Goal: Task Accomplishment & Management: Manage account settings

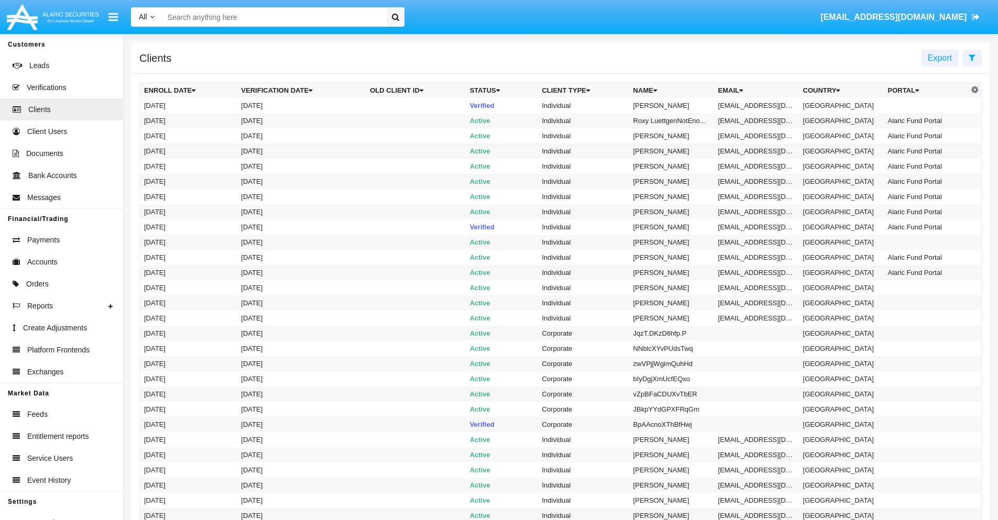
click at [972, 57] on icon at bounding box center [972, 57] width 7 height 8
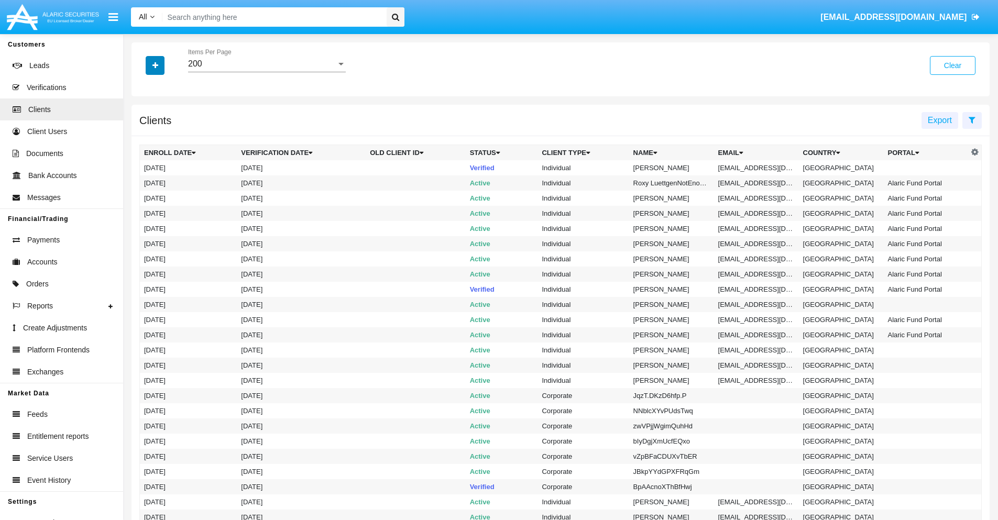
click at [155, 65] on icon "button" at bounding box center [155, 65] width 6 height 7
click at [163, 178] on span "Email" at bounding box center [162, 178] width 21 height 13
click at [144, 182] on input "Email" at bounding box center [144, 182] width 1 height 1
checkbox input "true"
click at [155, 65] on icon "button" at bounding box center [155, 65] width 6 height 7
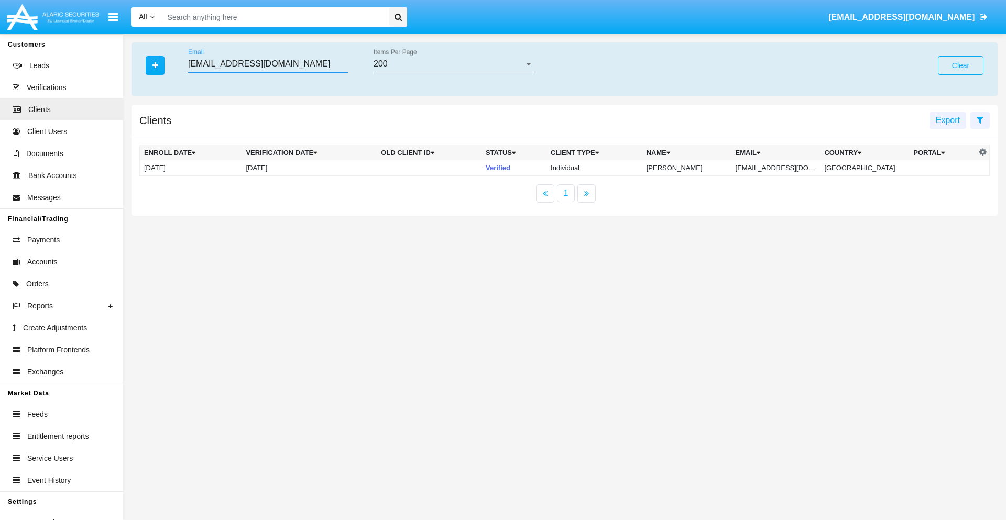
type input "q9sx@6h7t2qt70pa.au"
click at [782, 168] on td "q9sx@6h7t2qt70pa.au" at bounding box center [775, 168] width 89 height 16
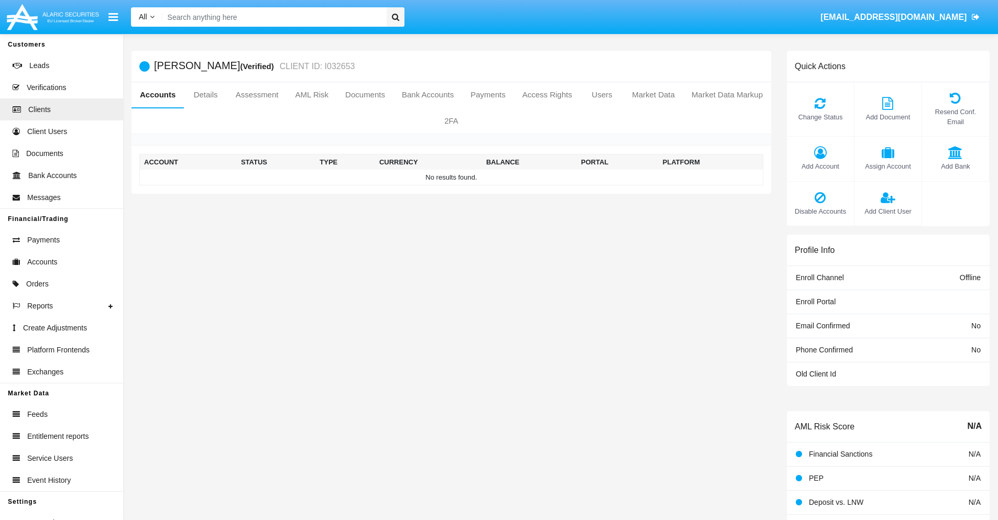
click at [820, 166] on span "Add Account" at bounding box center [820, 166] width 57 height 10
